Goal: Find specific page/section: Find specific page/section

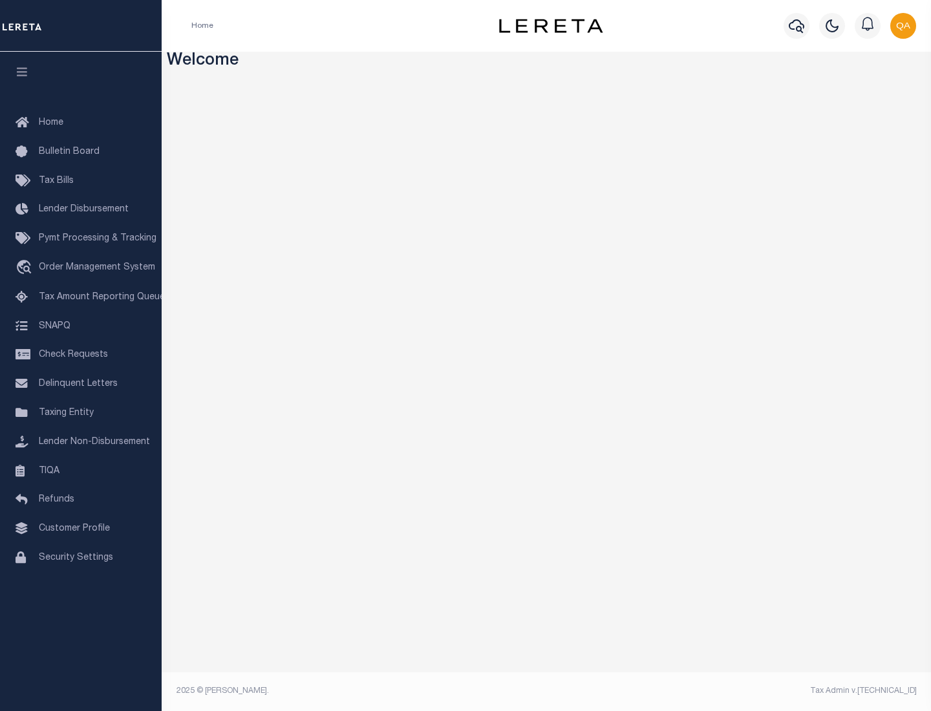
click at [81, 471] on link "TIQA" at bounding box center [81, 471] width 162 height 29
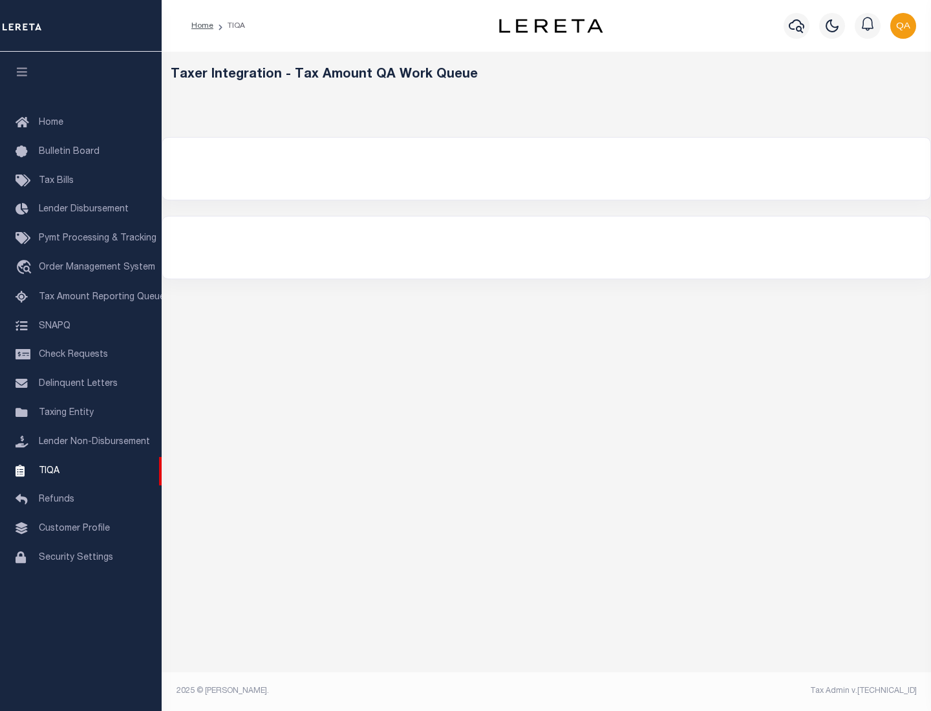
select select "200"
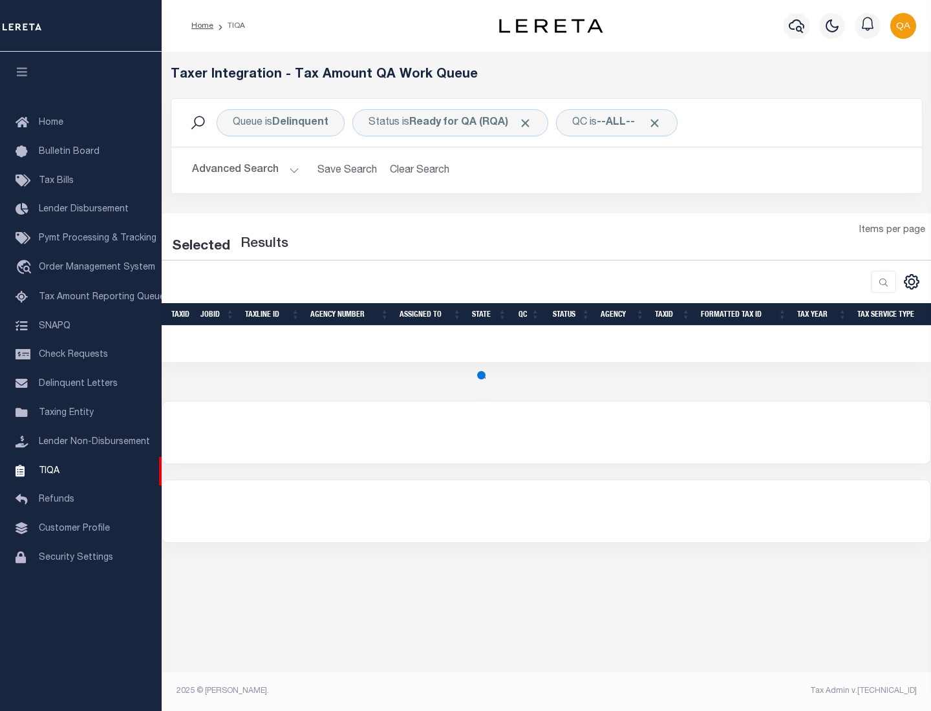
select select "200"
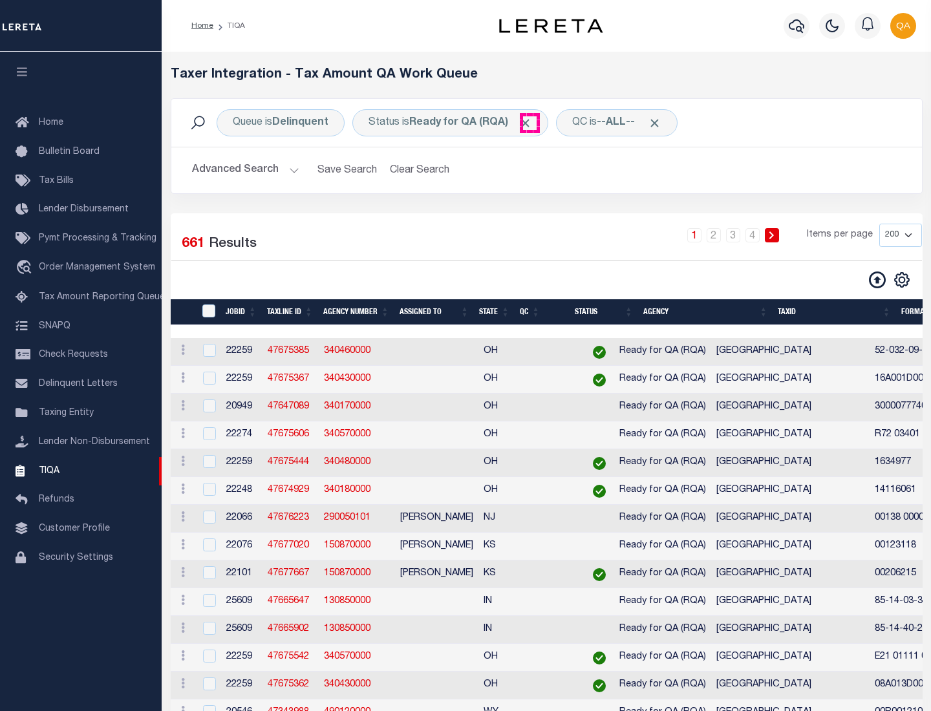
click at [530, 123] on span "Click to Remove" at bounding box center [526, 123] width 14 height 14
